Goal: Information Seeking & Learning: Learn about a topic

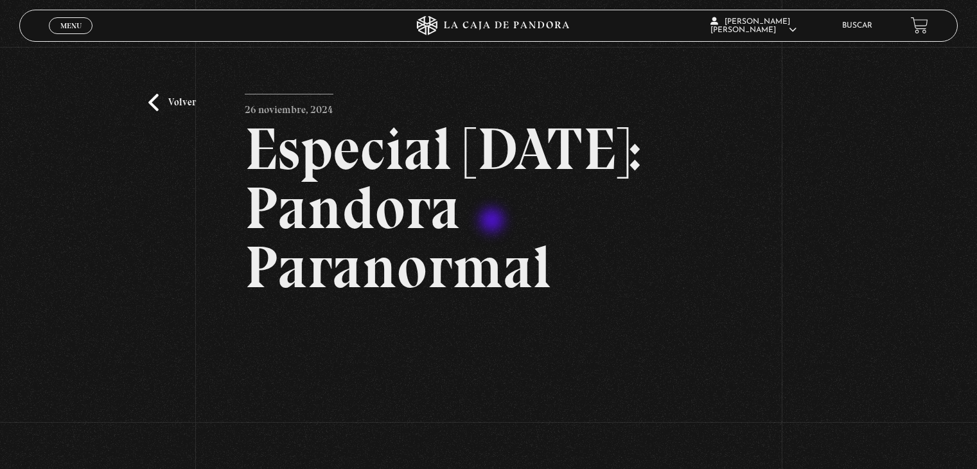
scroll to position [283, 0]
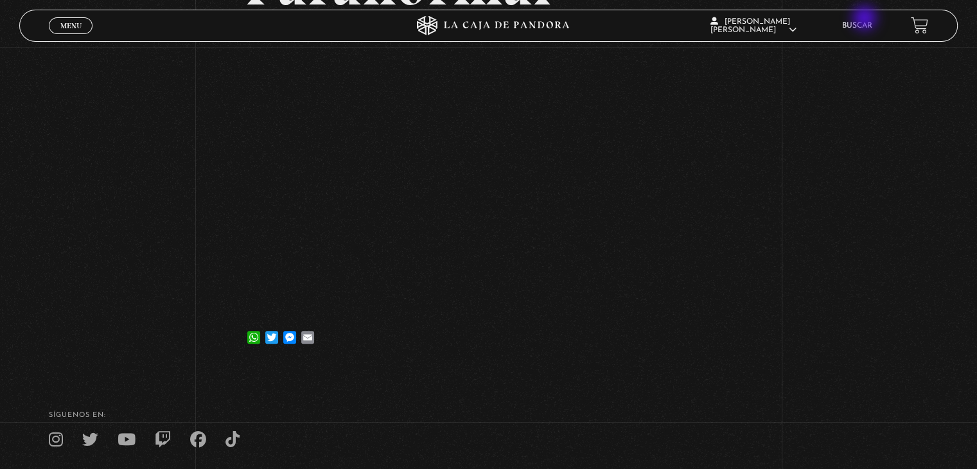
click at [866, 19] on li "Buscar" at bounding box center [857, 25] width 30 height 20
click at [866, 27] on link "Buscar" at bounding box center [857, 26] width 30 height 8
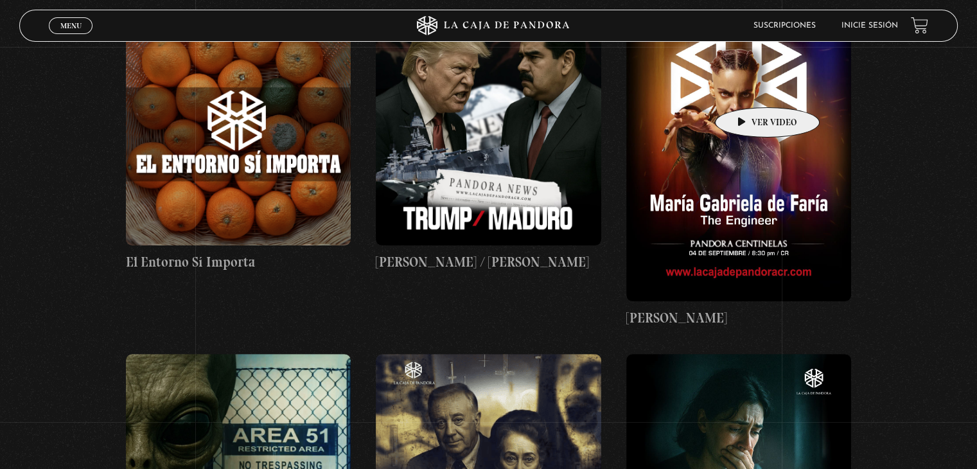
scroll to position [257, 0]
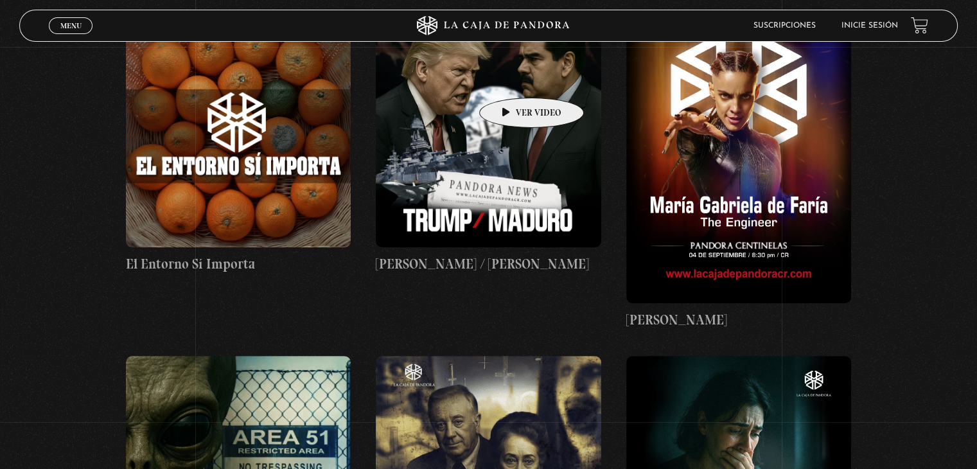
click at [511, 78] on figure at bounding box center [488, 134] width 225 height 225
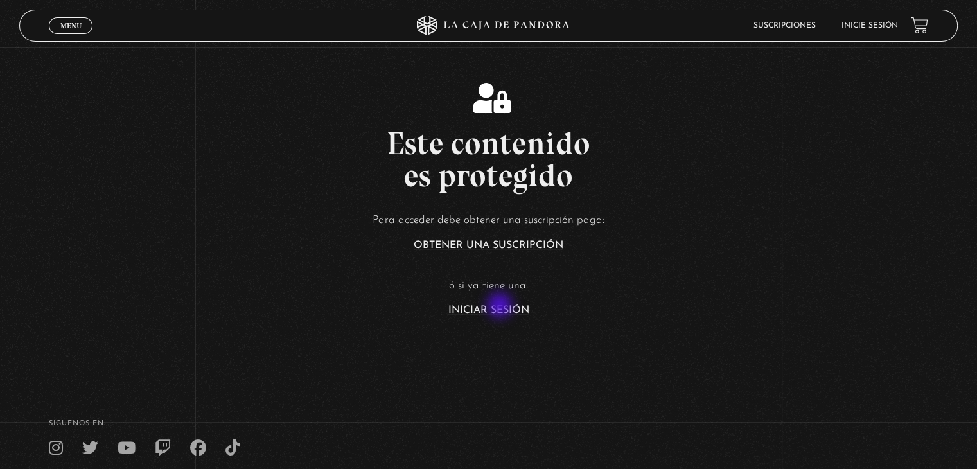
click at [501, 306] on link "Iniciar Sesión" at bounding box center [488, 310] width 81 height 10
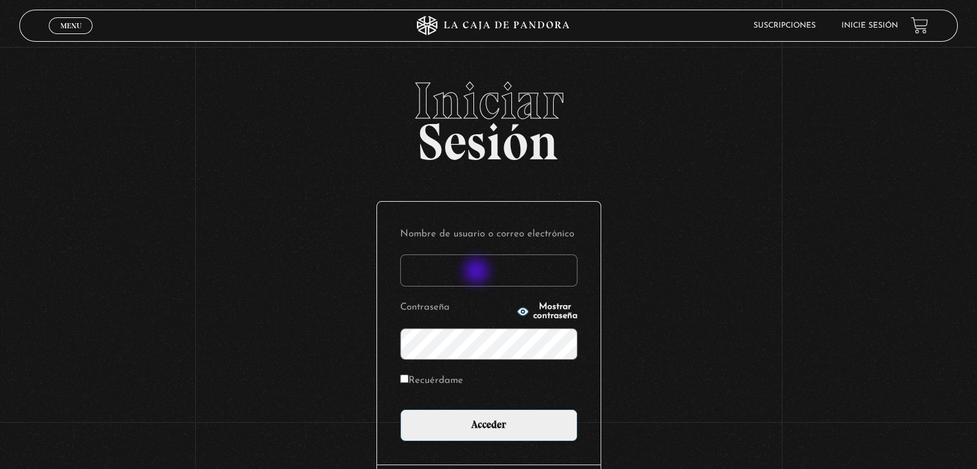
click at [478, 272] on input "Nombre de usuario o correo electrónico" at bounding box center [488, 270] width 177 height 32
type input "betana007"
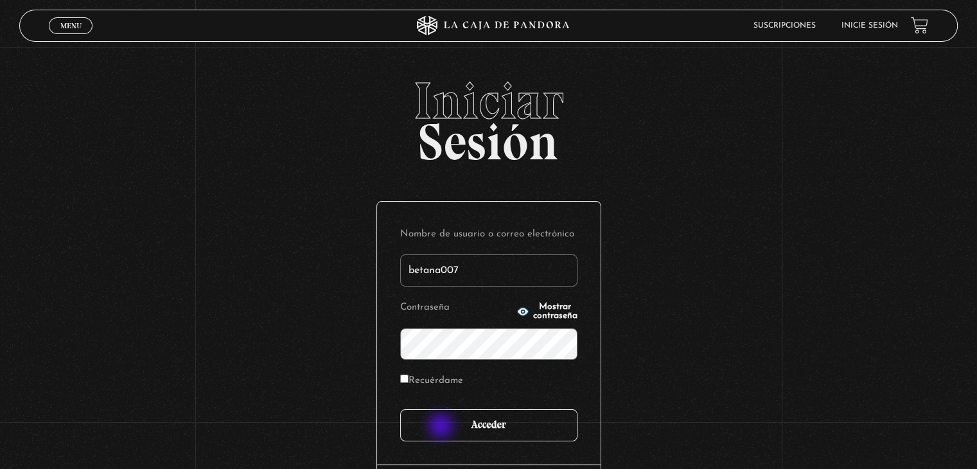
click at [442, 427] on input "Acceder" at bounding box center [488, 425] width 177 height 32
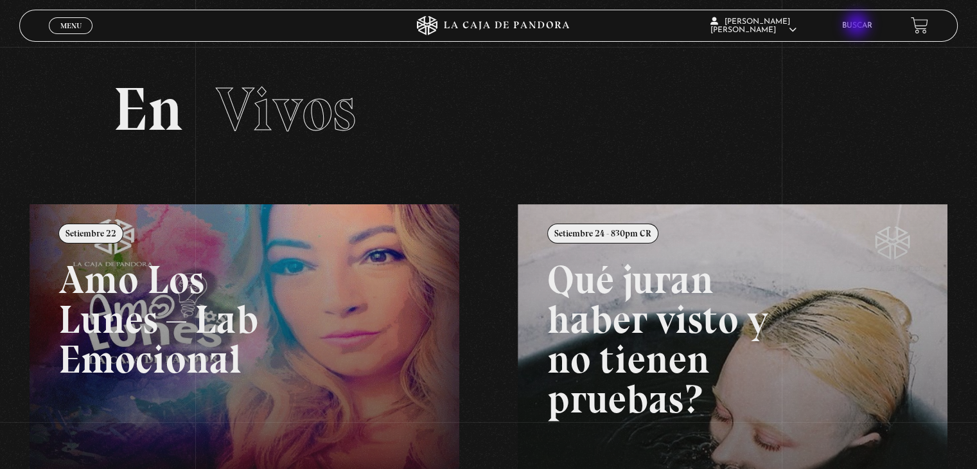
click at [858, 26] on link "Buscar" at bounding box center [857, 26] width 30 height 8
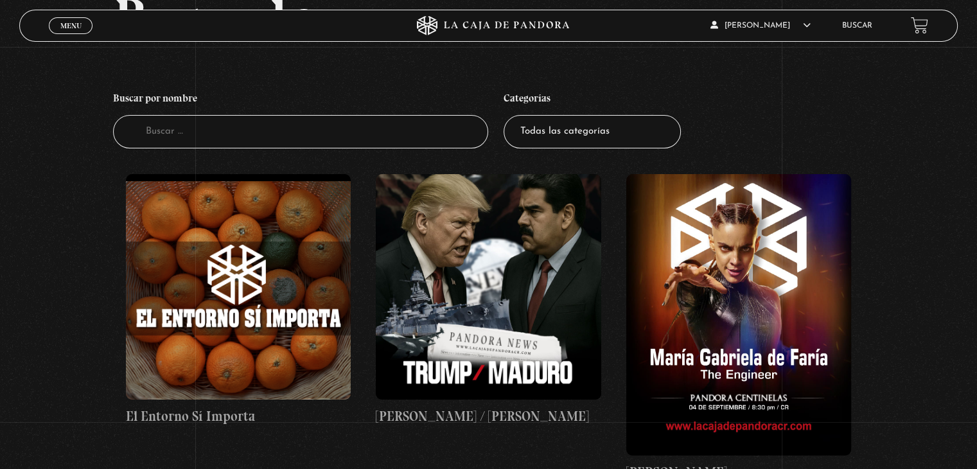
scroll to position [128, 0]
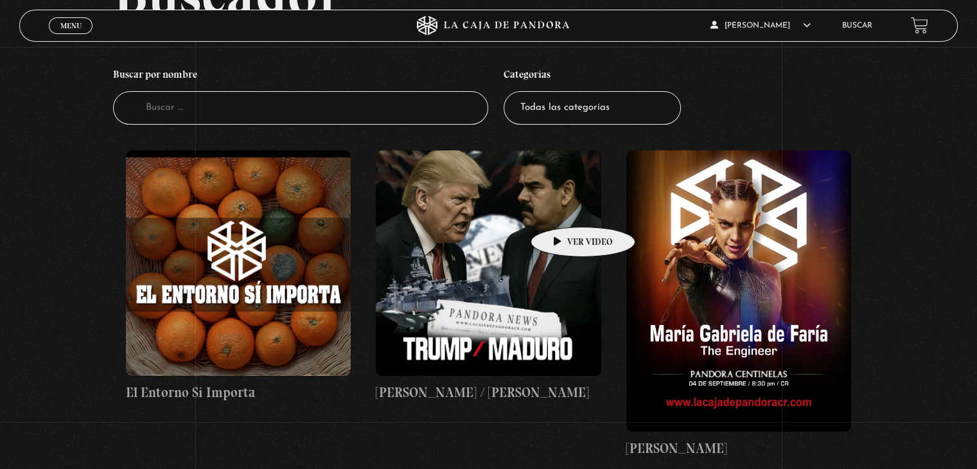
click at [563, 207] on figure at bounding box center [488, 262] width 225 height 225
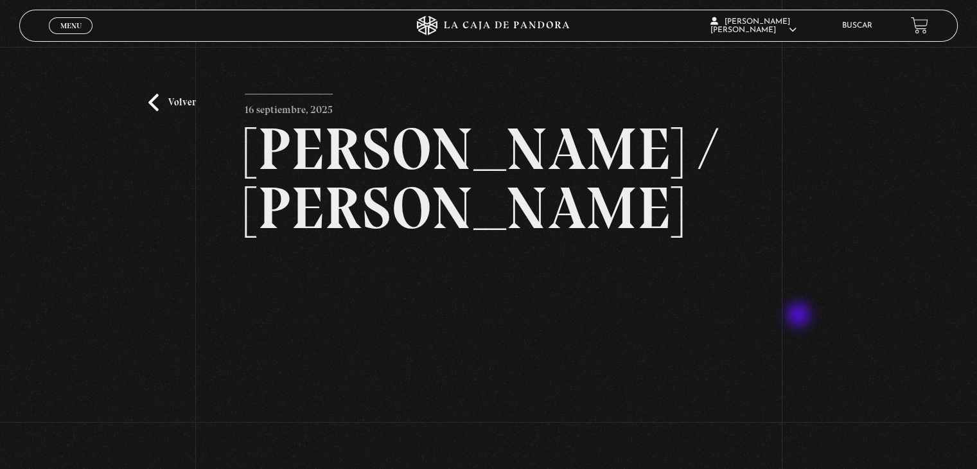
click at [800, 316] on div "Volver 16 septiembre, 2025 Trump / Maduro WhatsApp Twitter Messenger Email" at bounding box center [488, 318] width 977 height 543
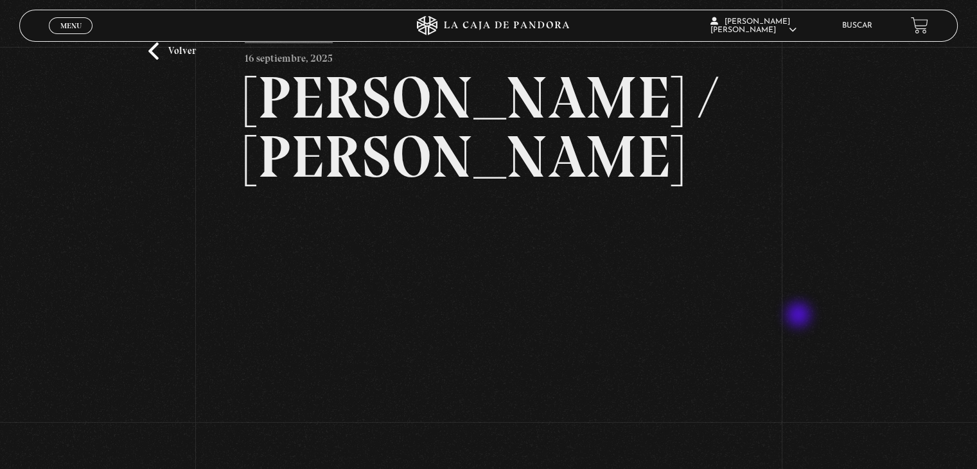
scroll to position [77, 0]
